Goal: Find specific page/section: Find specific page/section

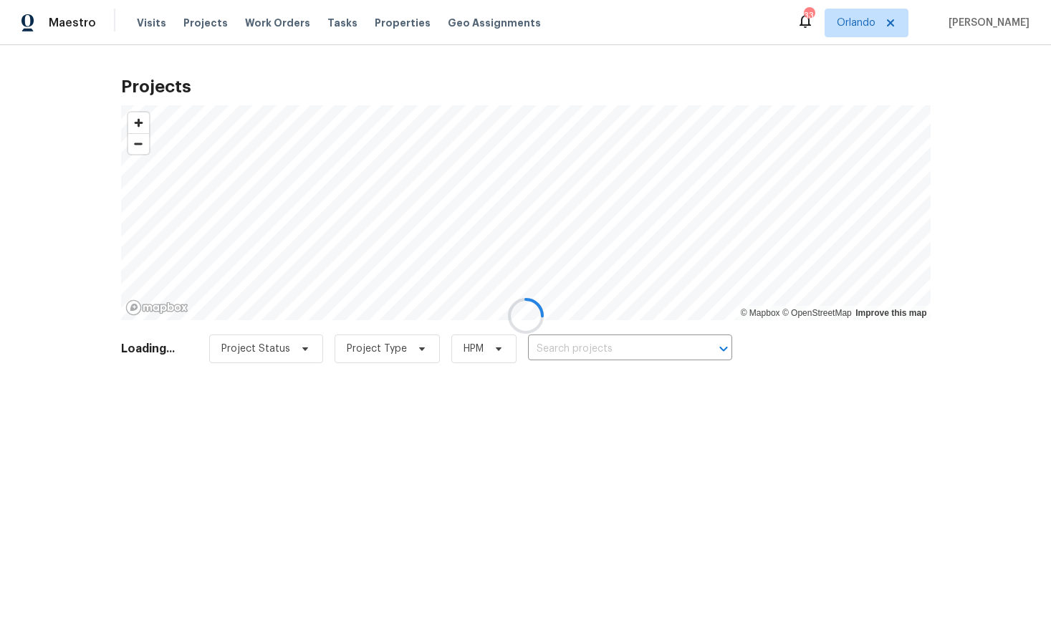
click at [905, 21] on div at bounding box center [525, 315] width 1051 height 631
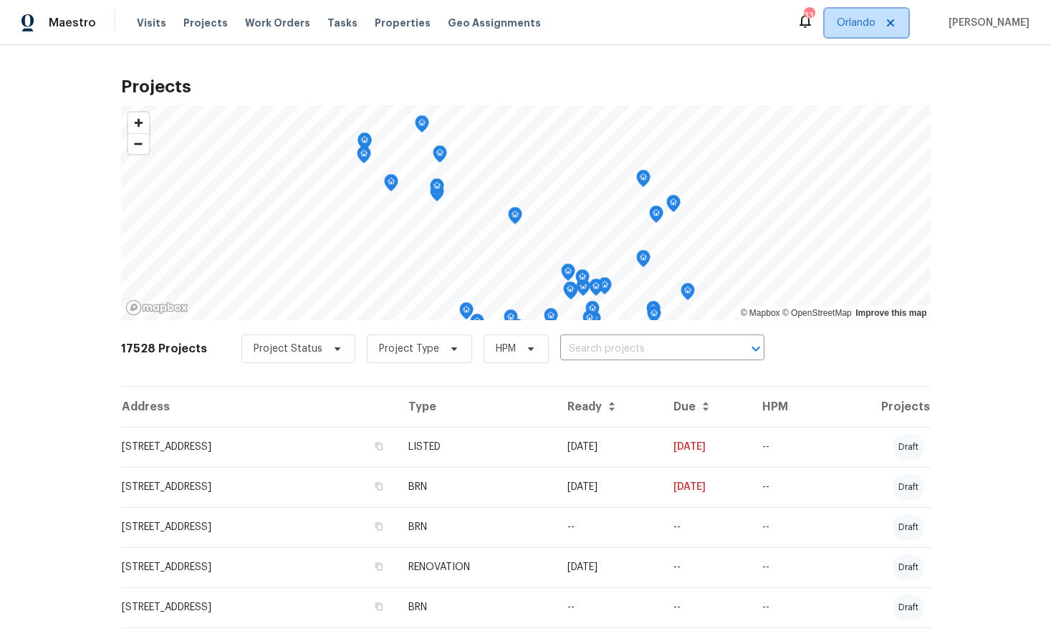
click at [896, 24] on icon at bounding box center [890, 22] width 11 height 11
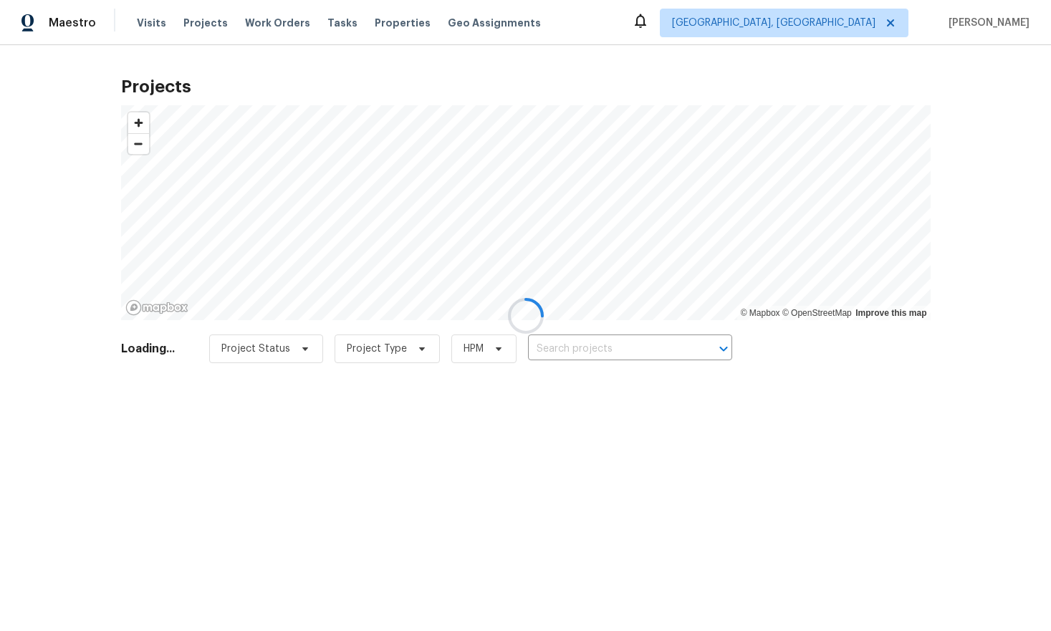
click at [864, 35] on div at bounding box center [525, 315] width 1051 height 631
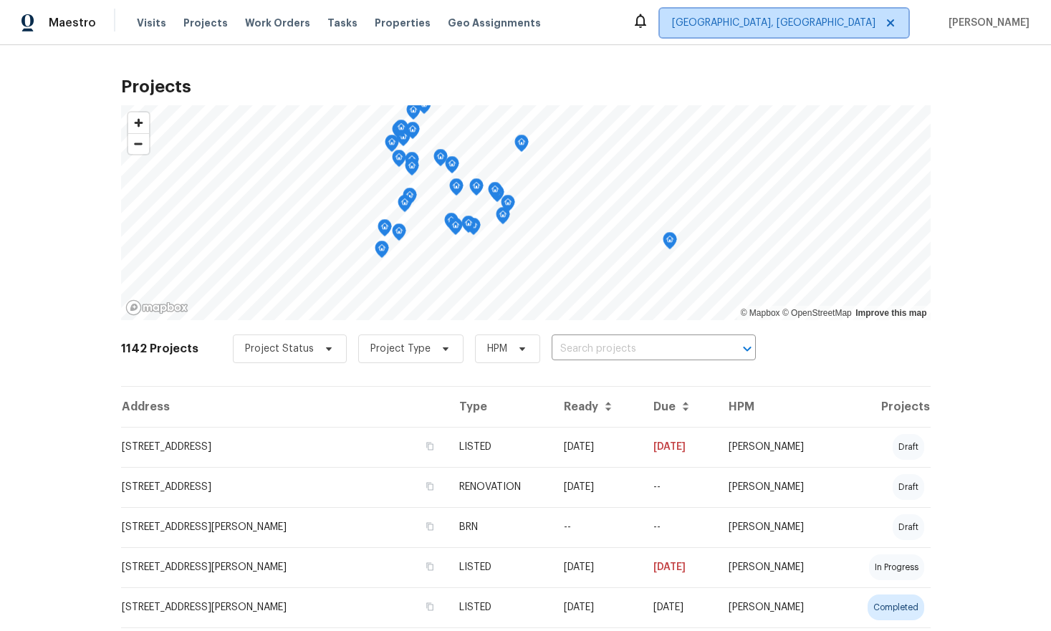
click at [859, 27] on span "[GEOGRAPHIC_DATA], [GEOGRAPHIC_DATA]" at bounding box center [773, 23] width 203 height 14
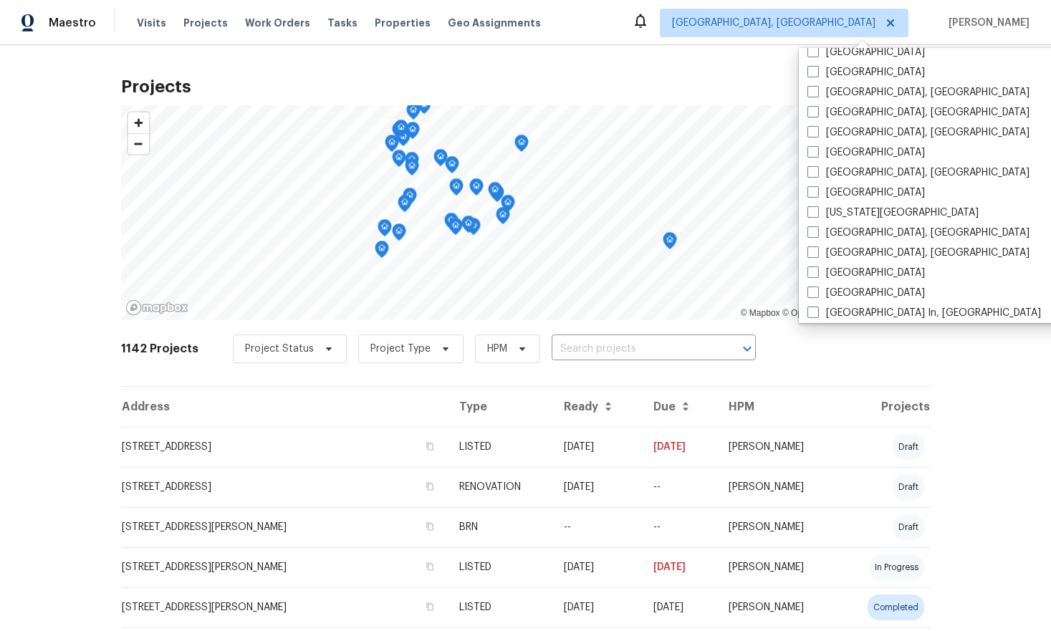
scroll to position [364, 0]
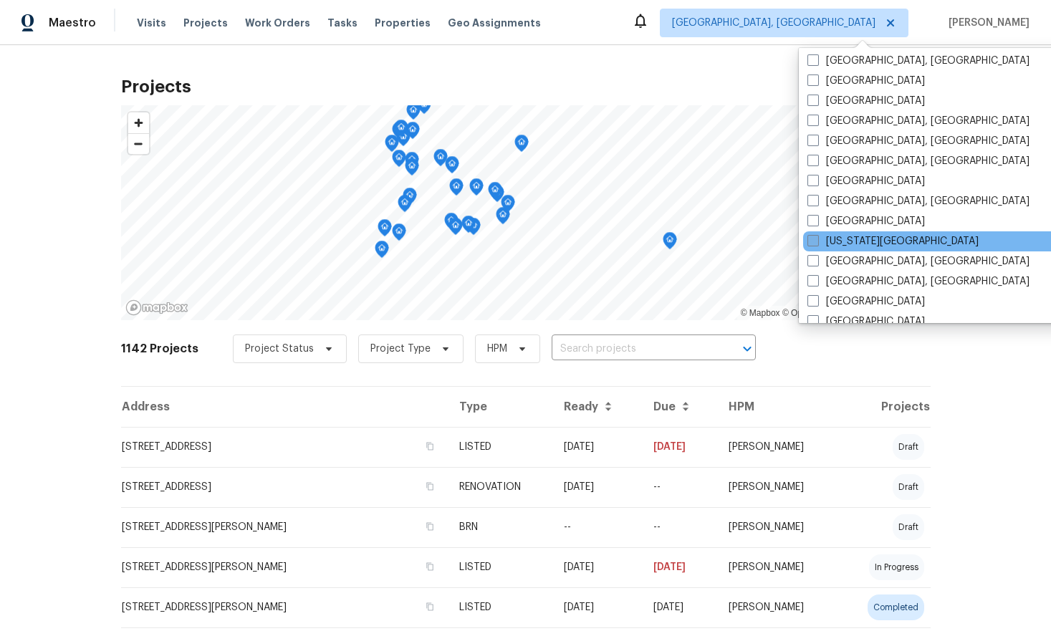
click at [855, 237] on label "[US_STATE][GEOGRAPHIC_DATA]" at bounding box center [892, 241] width 171 height 14
click at [816, 237] on input "[US_STATE][GEOGRAPHIC_DATA]" at bounding box center [811, 238] width 9 height 9
checkbox input "true"
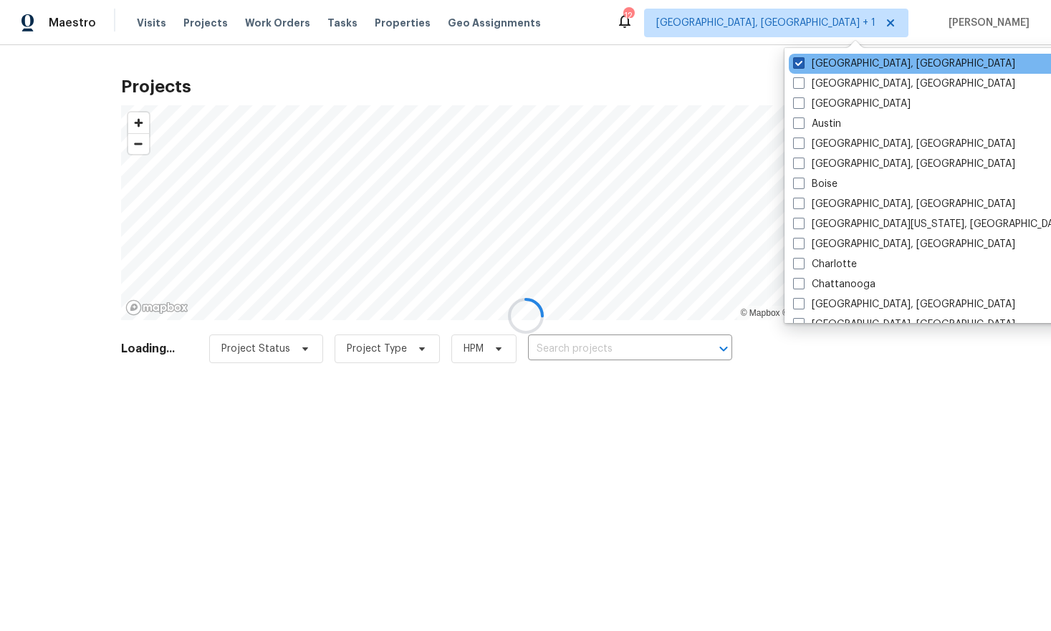
click at [844, 65] on label "[GEOGRAPHIC_DATA], [GEOGRAPHIC_DATA]" at bounding box center [904, 64] width 222 height 14
click at [802, 65] on input "[GEOGRAPHIC_DATA], [GEOGRAPHIC_DATA]" at bounding box center [797, 61] width 9 height 9
checkbox input "false"
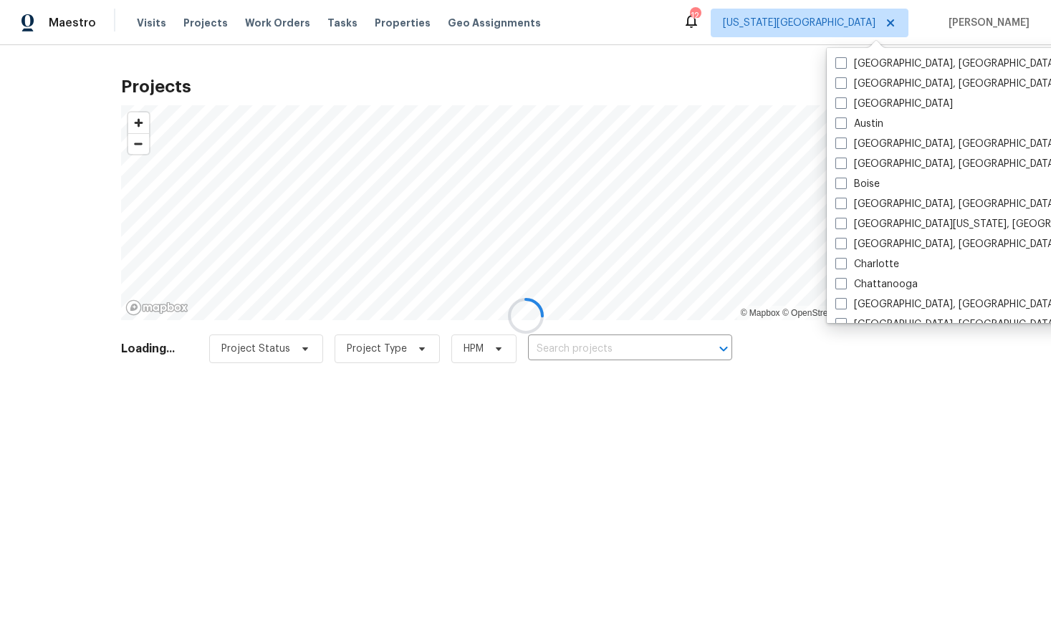
click at [736, 71] on div at bounding box center [525, 315] width 1051 height 631
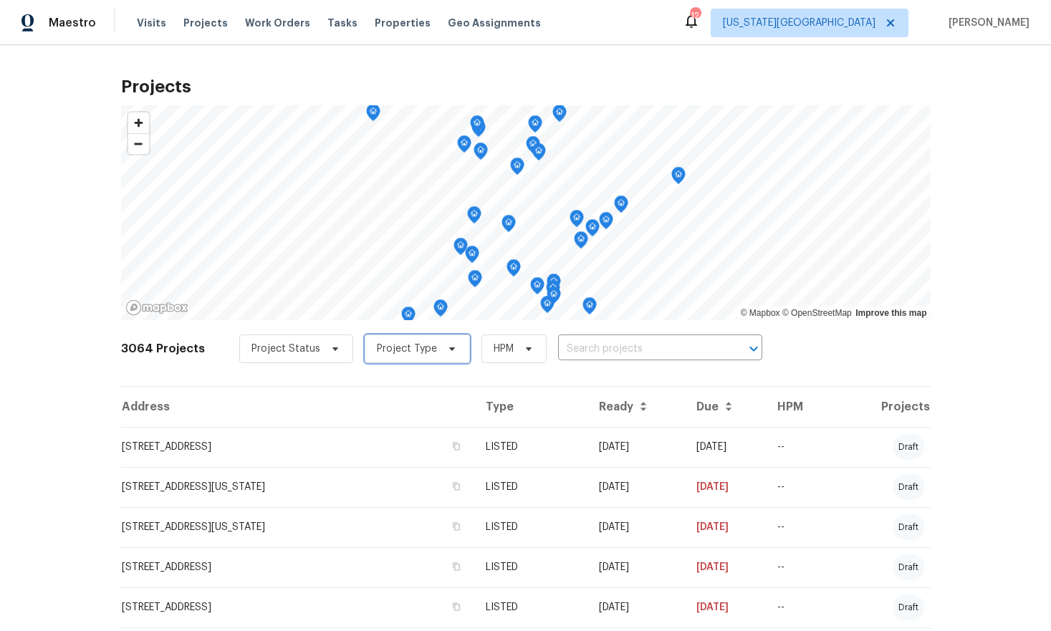
click at [397, 348] on span "Project Type" at bounding box center [407, 349] width 60 height 14
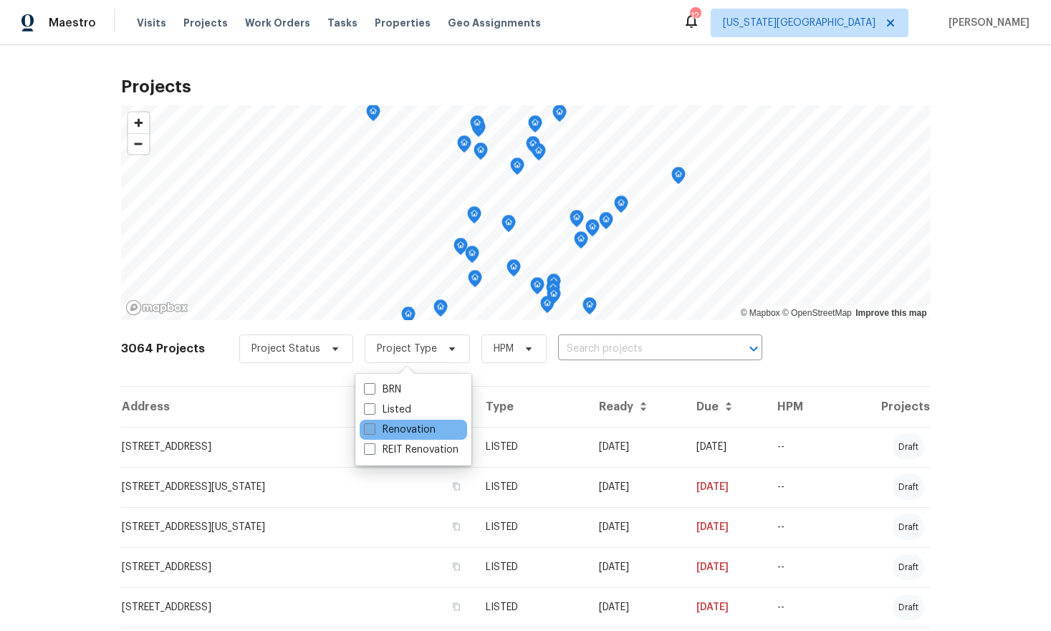
click at [414, 427] on label "Renovation" at bounding box center [400, 430] width 72 height 14
click at [373, 427] on input "Renovation" at bounding box center [368, 427] width 9 height 9
checkbox input "true"
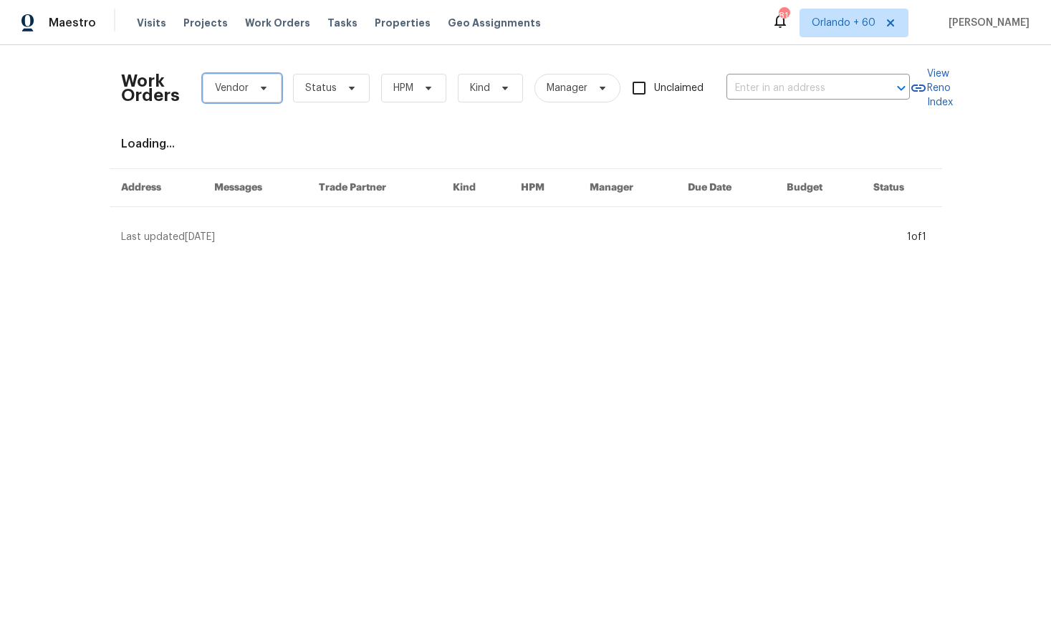
click at [230, 89] on span "Vendor" at bounding box center [232, 88] width 34 height 14
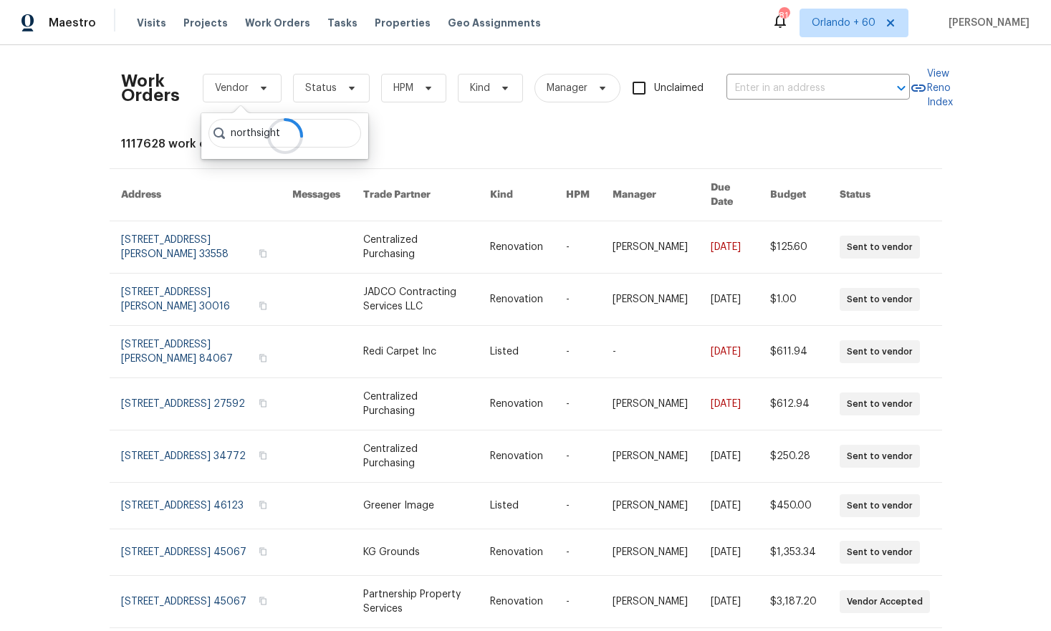
type input "northsight"
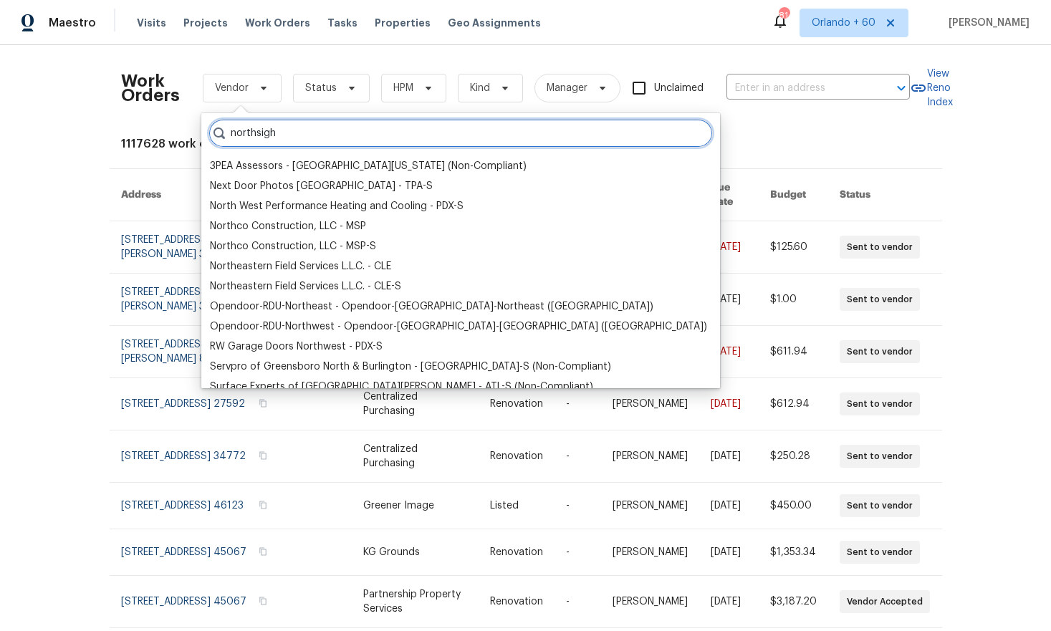
type input "northsight"
